Goal: Task Accomplishment & Management: Use online tool/utility

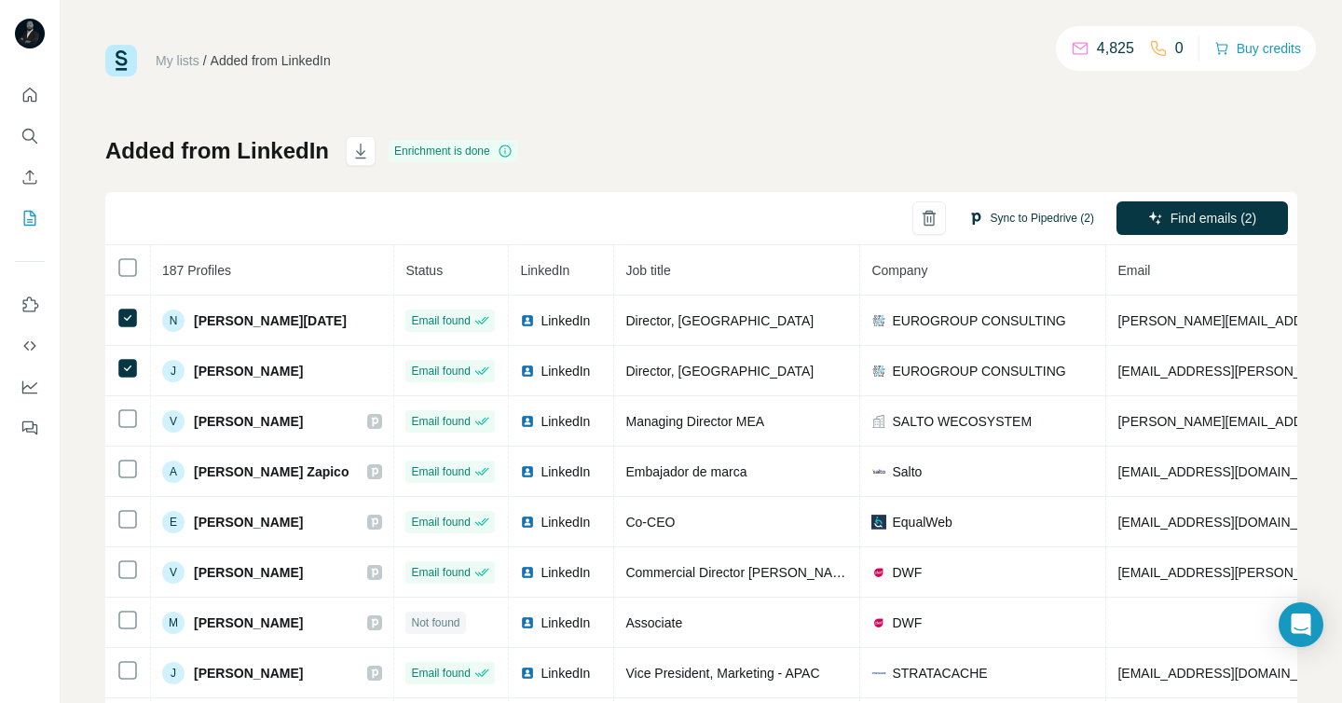
click at [1003, 213] on button "Sync to Pipedrive (2)" at bounding box center [1031, 218] width 152 height 28
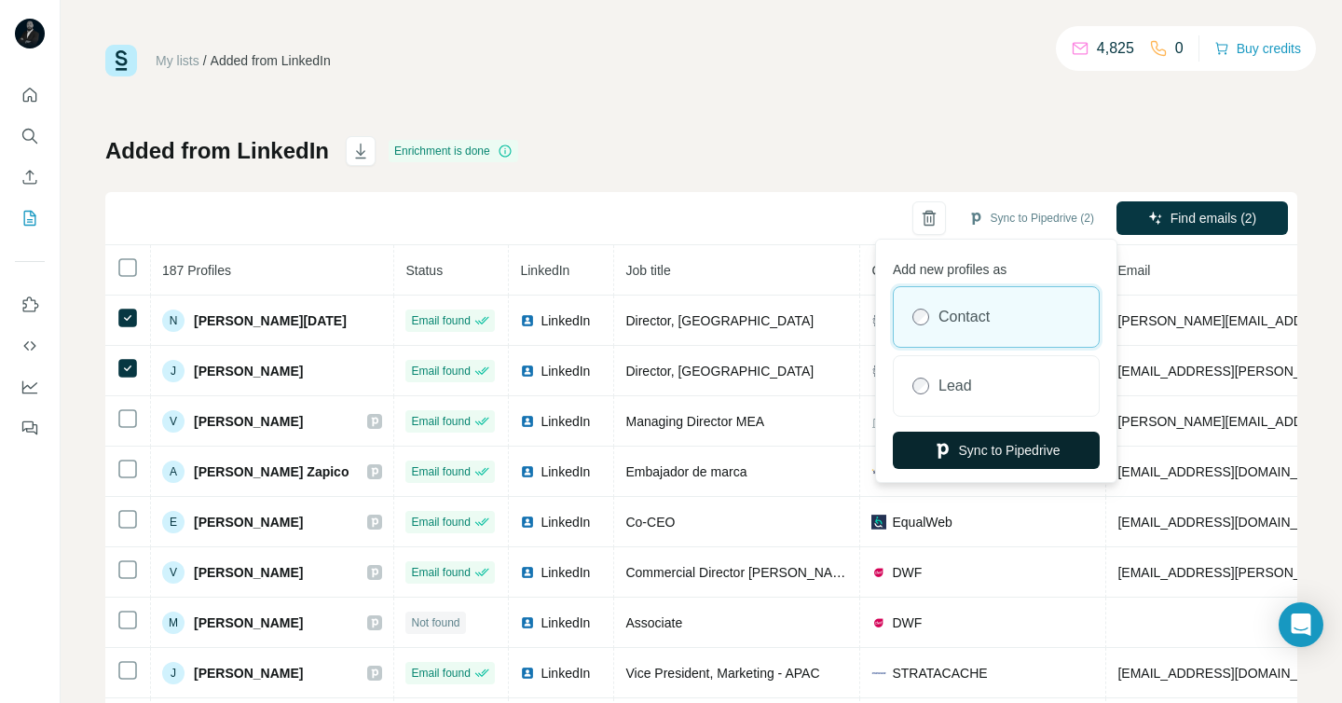
click at [946, 443] on icon "button" at bounding box center [942, 450] width 19 height 19
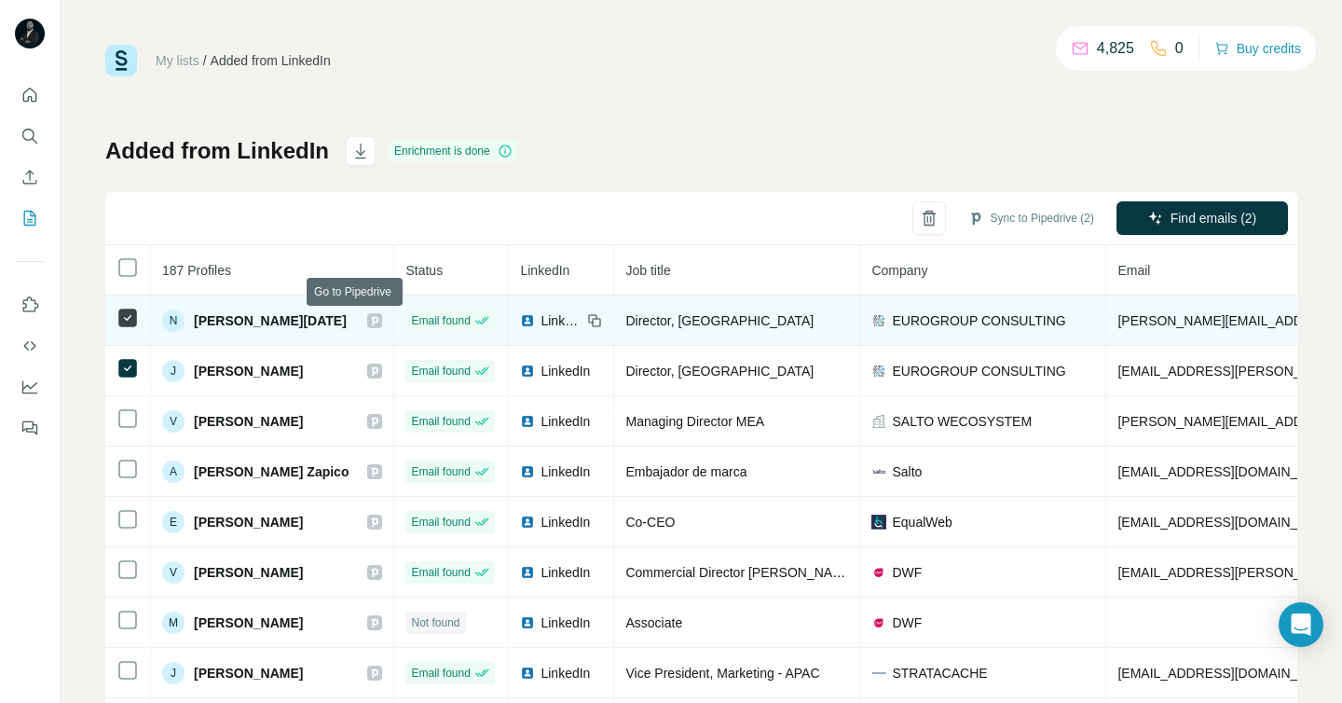
click at [369, 321] on icon at bounding box center [374, 320] width 11 height 15
